Goal: Navigation & Orientation: Go to known website

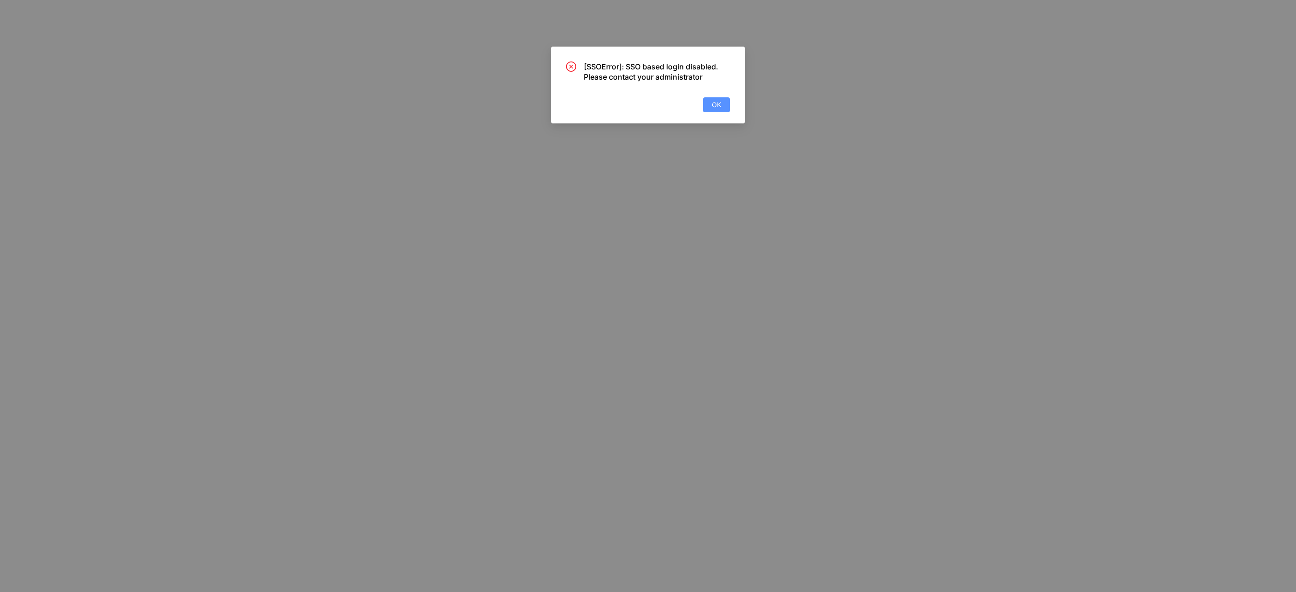
click at [720, 105] on span "OK" at bounding box center [716, 105] width 9 height 10
